Goal: Information Seeking & Learning: Learn about a topic

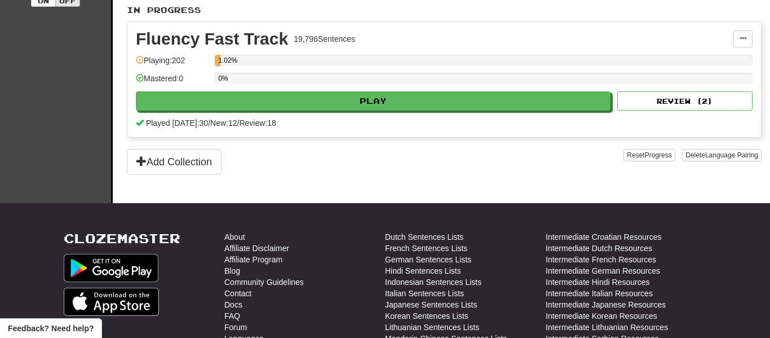
scroll to position [261, 0]
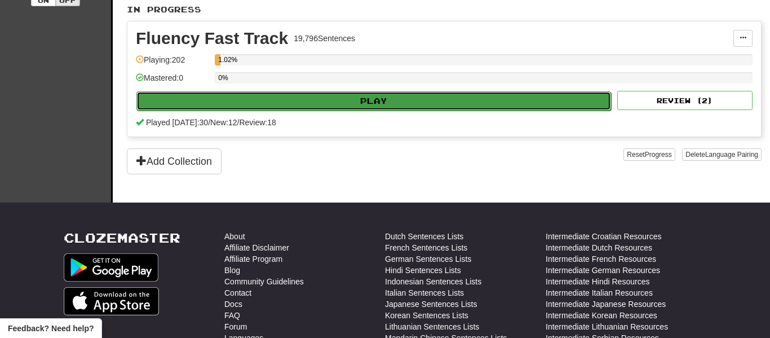
click at [388, 100] on button "Play" at bounding box center [373, 100] width 475 height 19
select select "**"
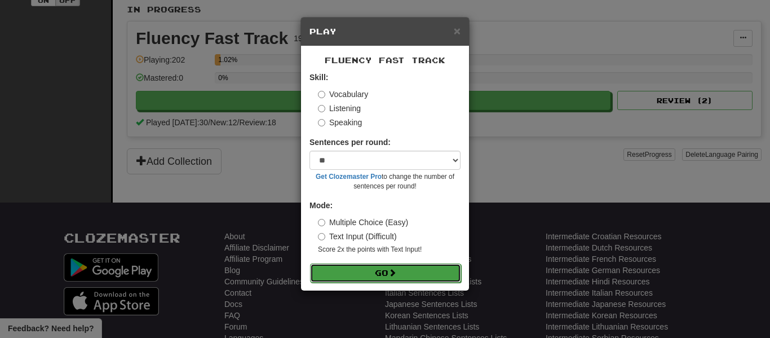
click at [317, 267] on button "Go" at bounding box center [385, 272] width 151 height 19
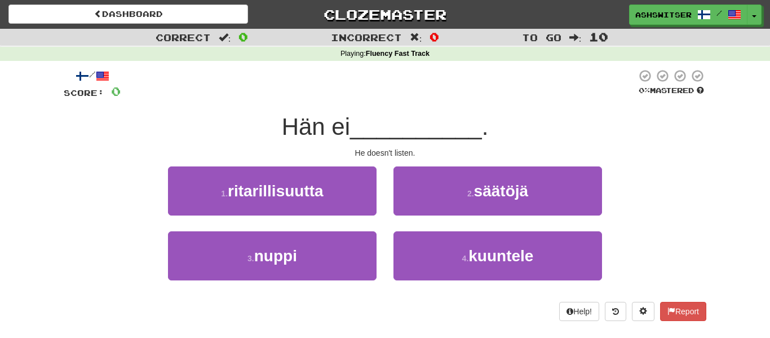
click at [463, 294] on div "4 . kuuntele" at bounding box center [498, 263] width 226 height 65
click at [419, 217] on div "2 . säätöjä" at bounding box center [498, 198] width 226 height 65
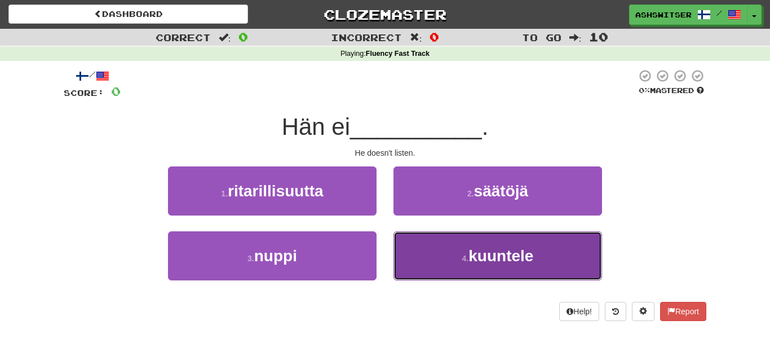
click at [427, 244] on button "4 . kuuntele" at bounding box center [498, 255] width 209 height 49
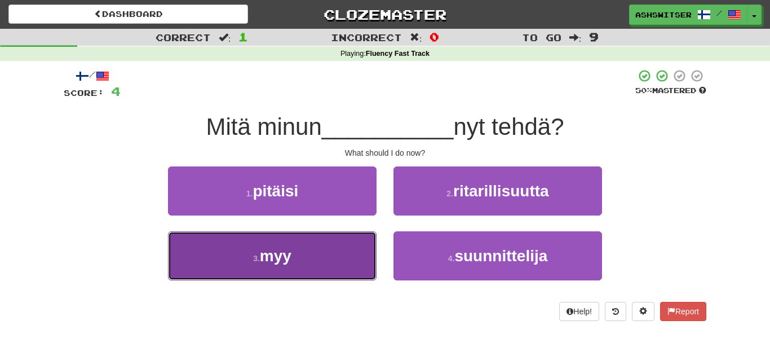
click at [350, 237] on button "3 . myy" at bounding box center [272, 255] width 209 height 49
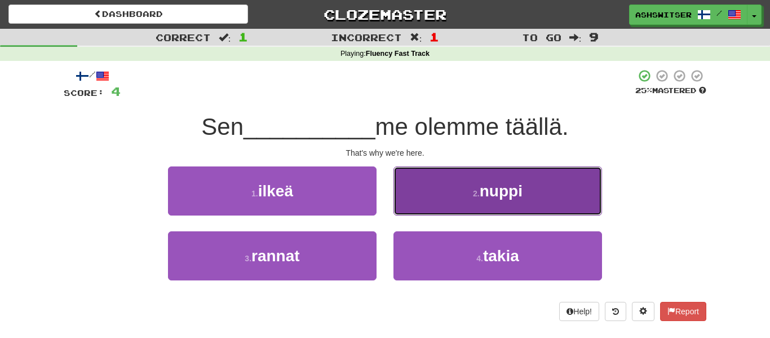
click at [501, 189] on span "nuppi" at bounding box center [501, 190] width 43 height 17
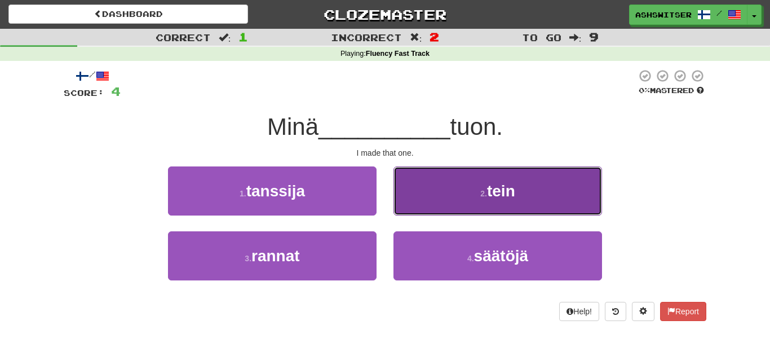
click at [458, 197] on button "2 . tein" at bounding box center [498, 190] width 209 height 49
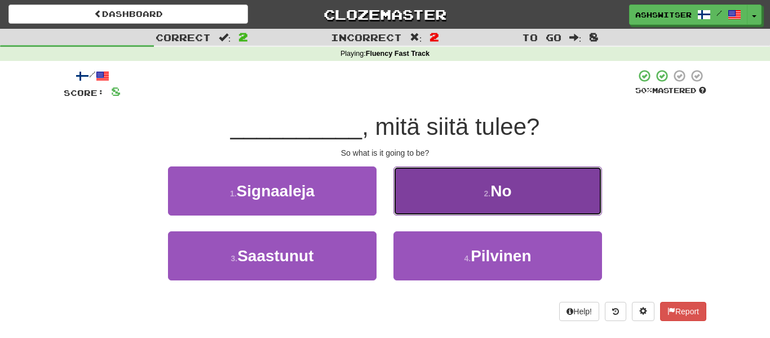
click at [461, 200] on button "2 . No" at bounding box center [498, 190] width 209 height 49
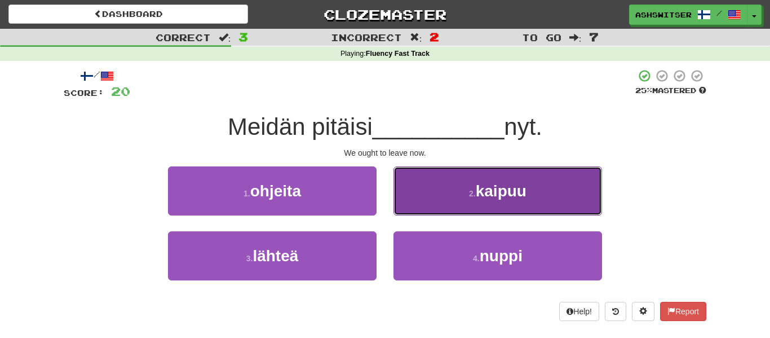
click at [461, 200] on button "2 . kaipuu" at bounding box center [498, 190] width 209 height 49
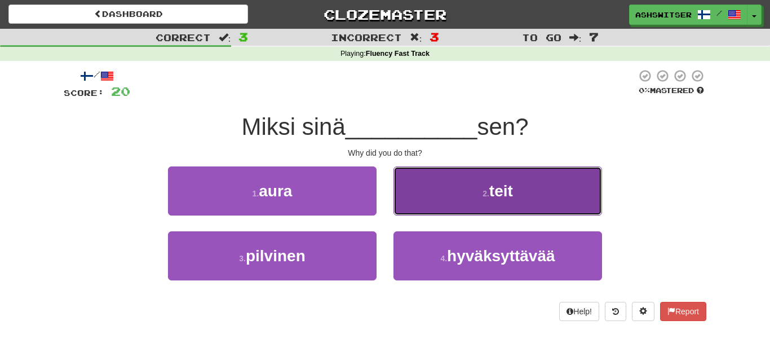
click at [459, 184] on button "2 . teit" at bounding box center [498, 190] width 209 height 49
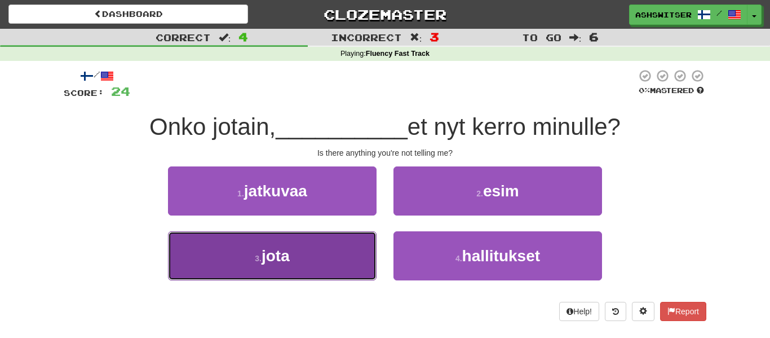
click at [351, 259] on button "3 . jota" at bounding box center [272, 255] width 209 height 49
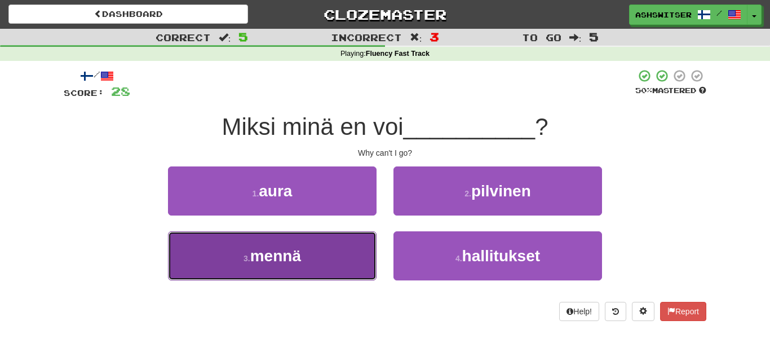
click at [341, 238] on button "3 . mennä" at bounding box center [272, 255] width 209 height 49
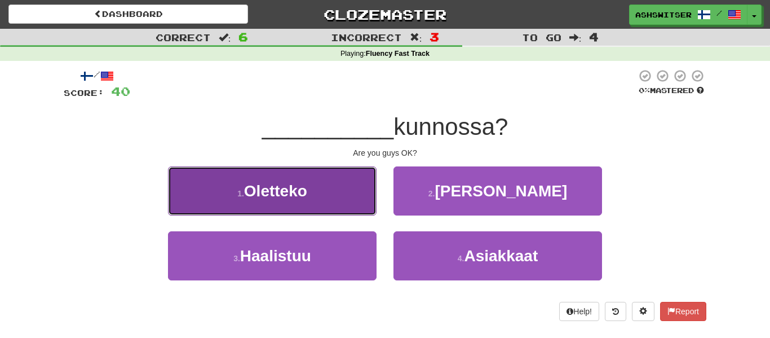
click at [284, 207] on button "1 . Oletteko" at bounding box center [272, 190] width 209 height 49
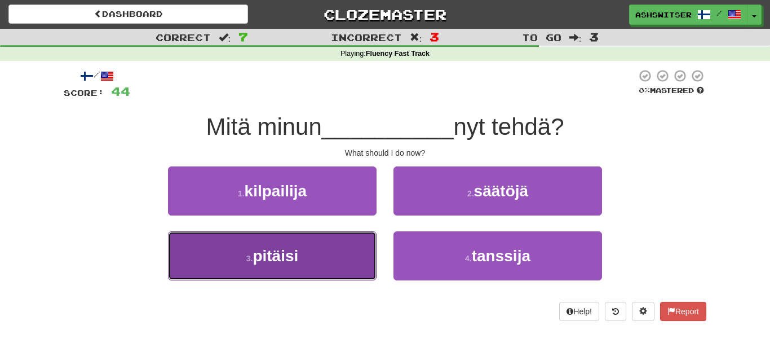
click at [288, 255] on span "pitäisi" at bounding box center [276, 255] width 46 height 17
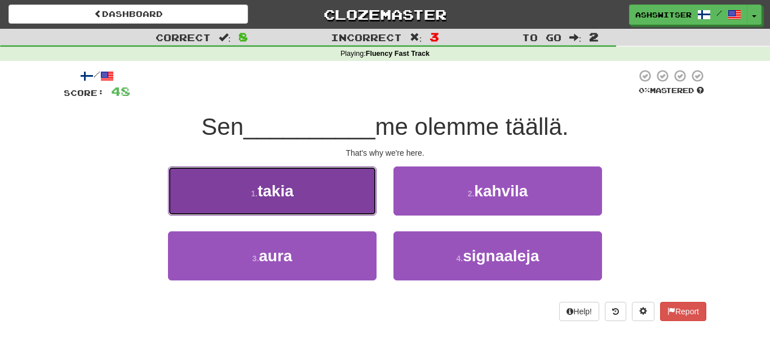
click at [335, 210] on button "1 . takia" at bounding box center [272, 190] width 209 height 49
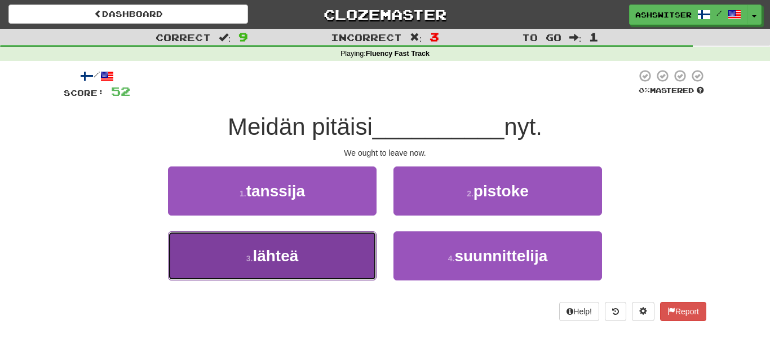
click at [343, 244] on button "3 . lähteä" at bounding box center [272, 255] width 209 height 49
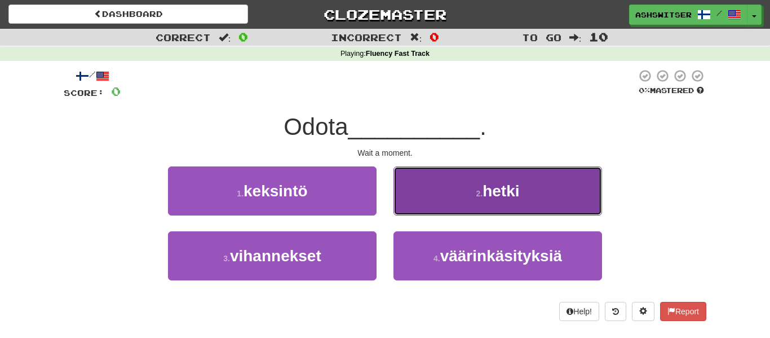
click at [448, 199] on button "2 . hetki" at bounding box center [498, 190] width 209 height 49
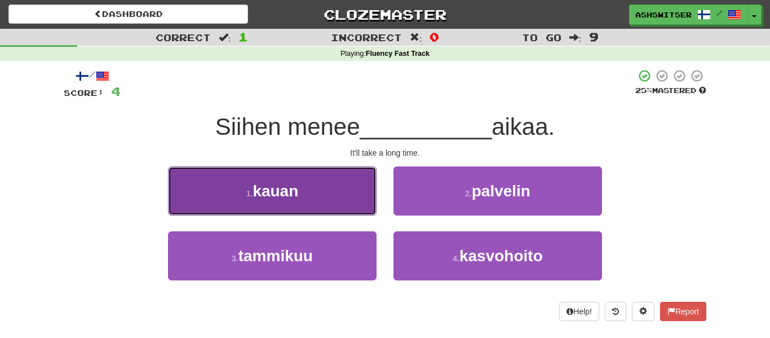
click at [335, 192] on button "1 . kauan" at bounding box center [272, 190] width 209 height 49
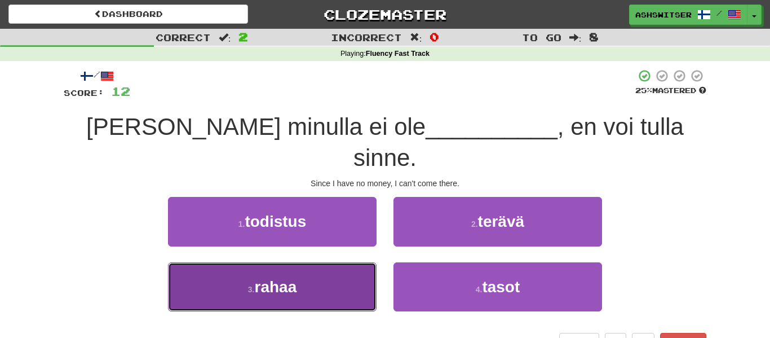
click at [326, 276] on button "3 . rahaa" at bounding box center [272, 286] width 209 height 49
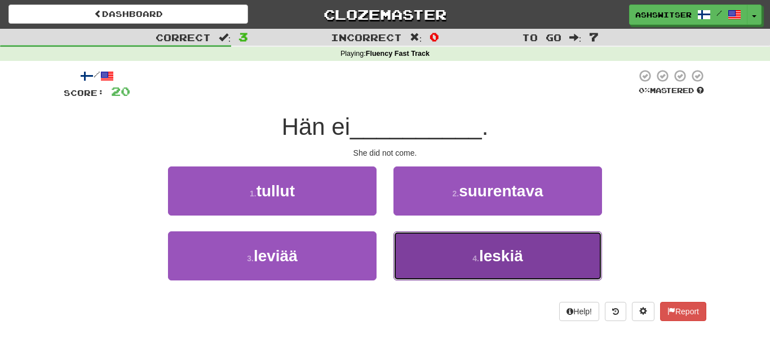
click at [465, 278] on button "4 . leskiä" at bounding box center [498, 255] width 209 height 49
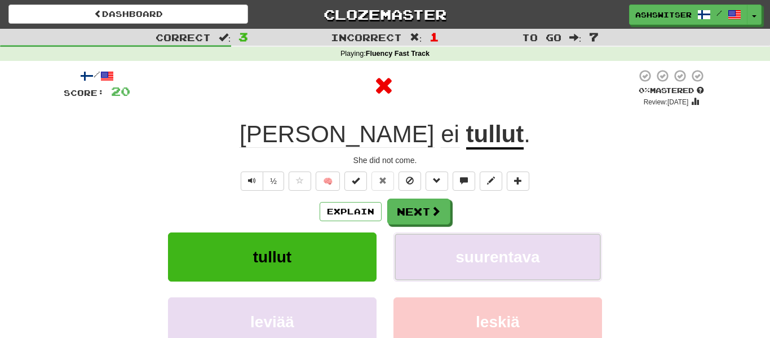
click at [465, 278] on button "suurentava" at bounding box center [498, 256] width 209 height 49
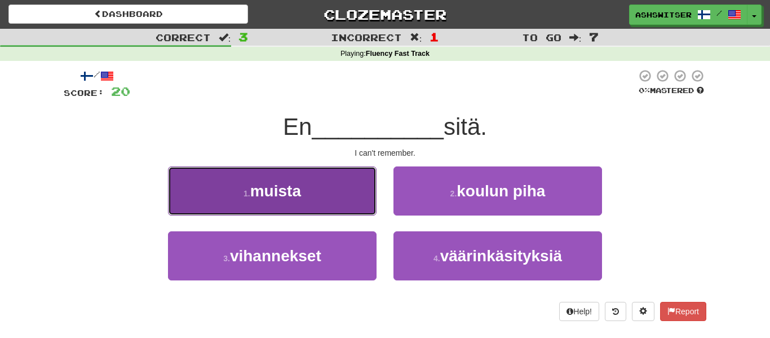
click at [312, 169] on button "1 . muista" at bounding box center [272, 190] width 209 height 49
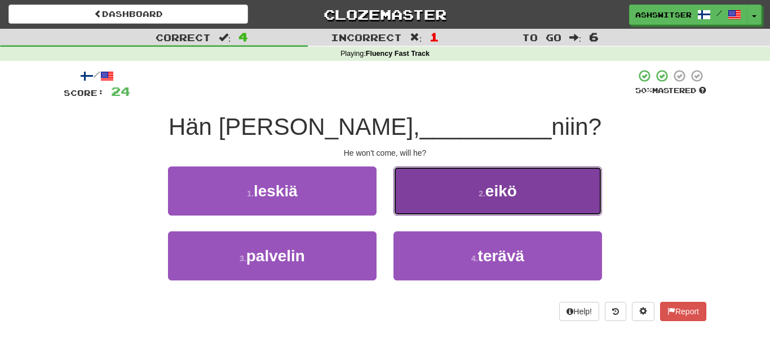
click at [474, 174] on button "2 . eikö" at bounding box center [498, 190] width 209 height 49
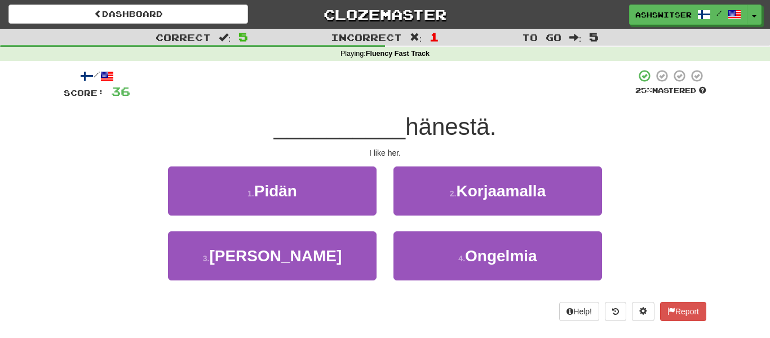
click at [318, 220] on div "1 . Pidän" at bounding box center [273, 198] width 226 height 65
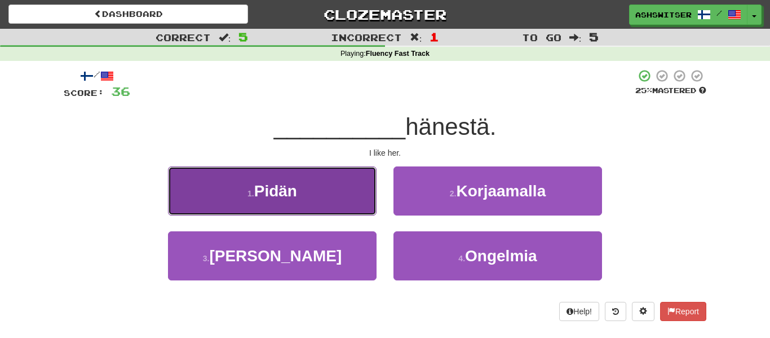
click at [308, 200] on button "1 . Pidän" at bounding box center [272, 190] width 209 height 49
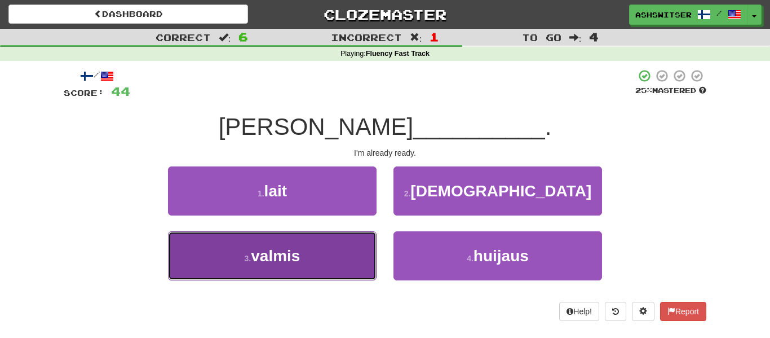
click at [230, 271] on button "3 . valmis" at bounding box center [272, 255] width 209 height 49
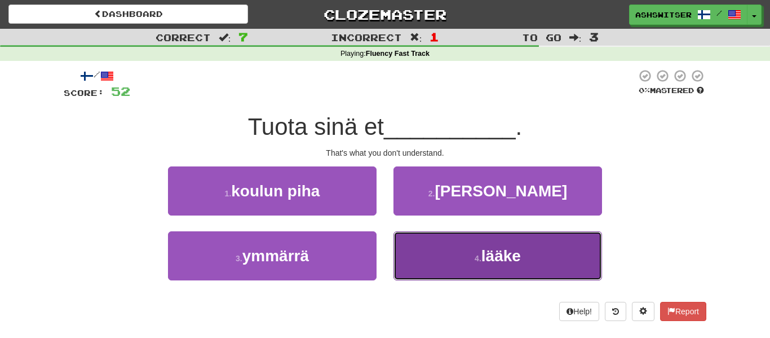
click at [423, 241] on button "4 . lääke" at bounding box center [498, 255] width 209 height 49
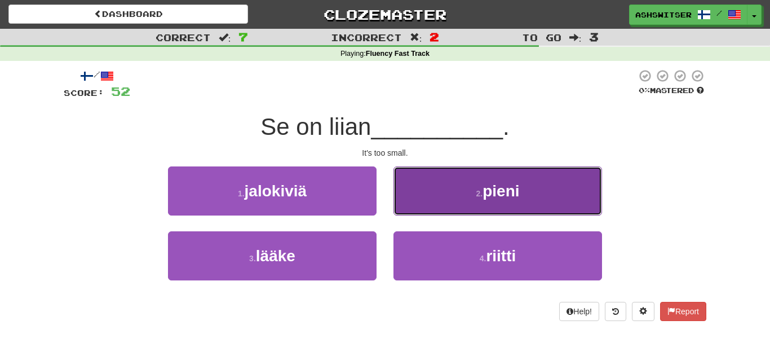
click at [443, 188] on button "2 . pieni" at bounding box center [498, 190] width 209 height 49
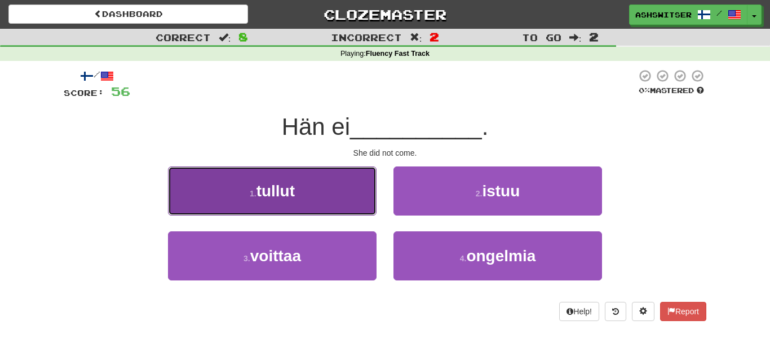
click at [354, 202] on button "1 . tullut" at bounding box center [272, 190] width 209 height 49
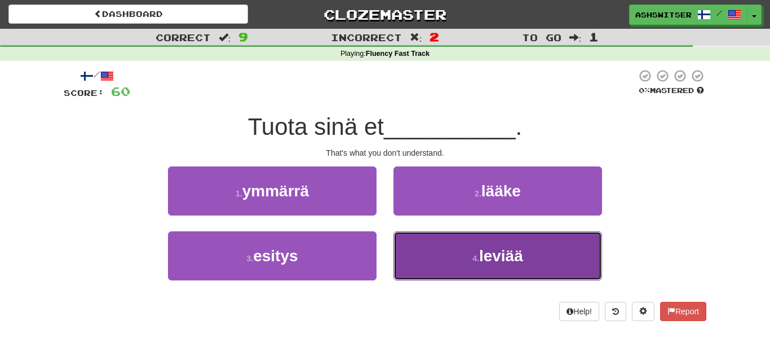
click at [432, 247] on button "4 . leviää" at bounding box center [498, 255] width 209 height 49
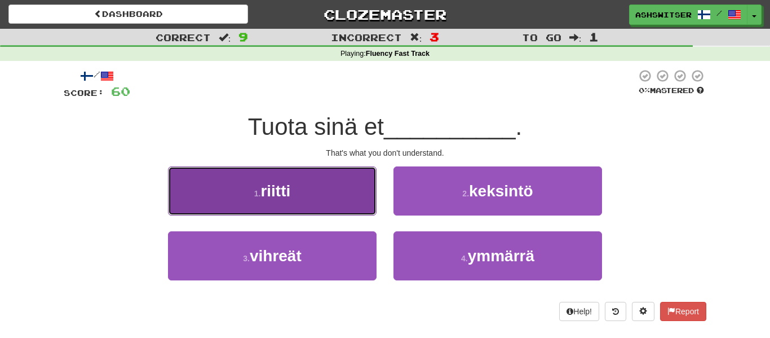
click at [325, 186] on button "1 . riitti" at bounding box center [272, 190] width 209 height 49
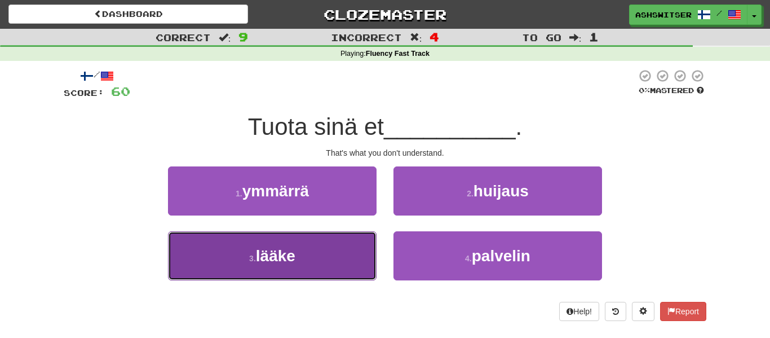
click at [364, 246] on button "3 . lääke" at bounding box center [272, 255] width 209 height 49
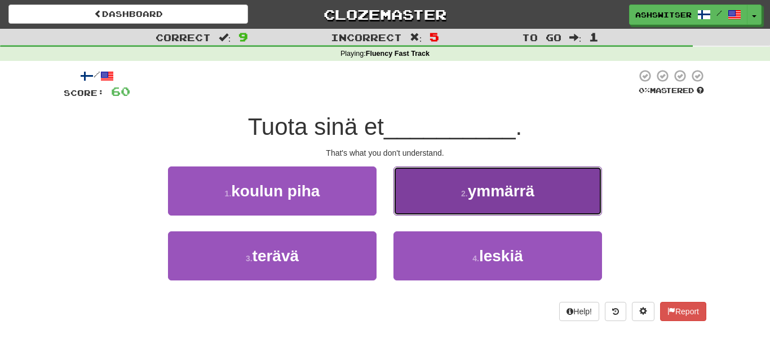
click at [398, 189] on button "2 . ymmärrä" at bounding box center [498, 190] width 209 height 49
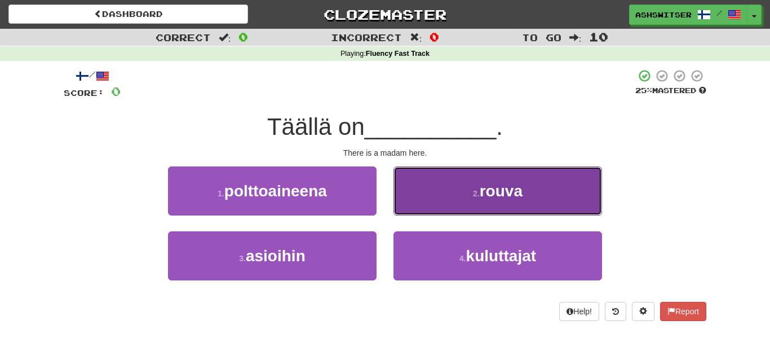
click at [509, 195] on span "rouva" at bounding box center [501, 190] width 43 height 17
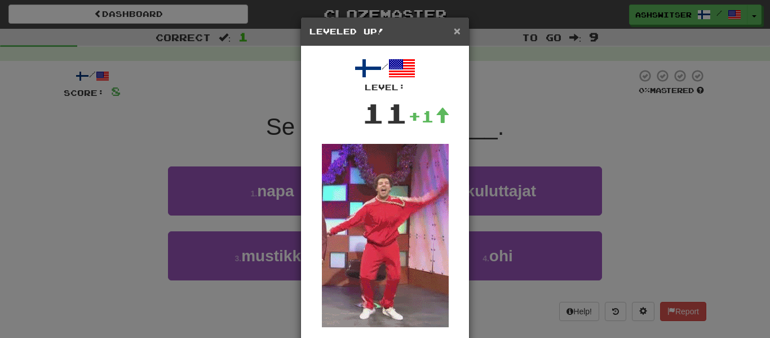
click at [458, 24] on span "×" at bounding box center [457, 30] width 7 height 13
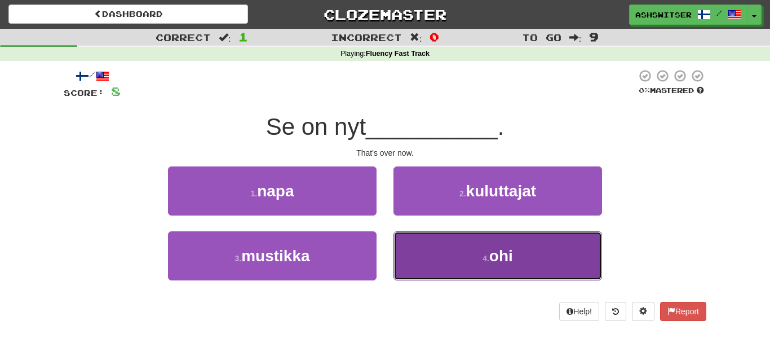
click at [428, 235] on button "4 . ohi" at bounding box center [498, 255] width 209 height 49
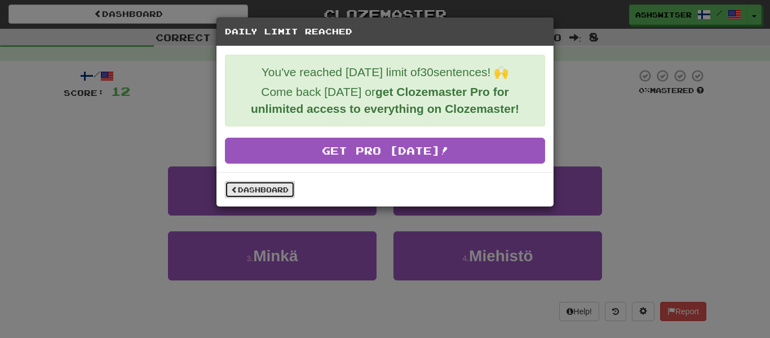
click at [270, 188] on link "Dashboard" at bounding box center [260, 189] width 70 height 17
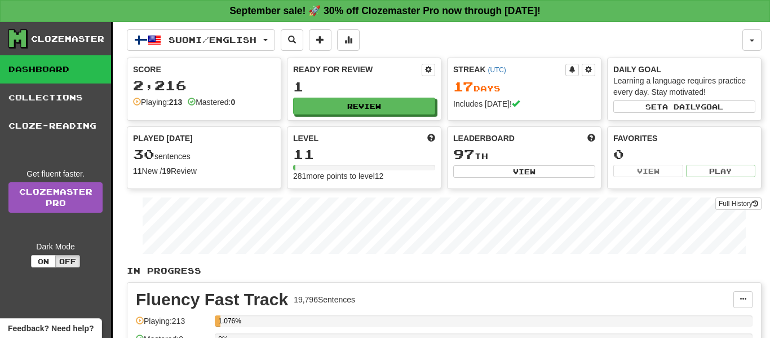
click at [439, 133] on div "Level 11 281 more points to level 12" at bounding box center [364, 157] width 153 height 61
drag, startPoint x: 129, startPoint y: 171, endPoint x: 282, endPoint y: 179, distance: 153.0
click at [282, 179] on div "Score 2,216 Playing: 213 Mastered: 0 Ready for Review 1 Review Streak ( UTC ) 1…" at bounding box center [444, 123] width 635 height 131
